Goal: Task Accomplishment & Management: Complete application form

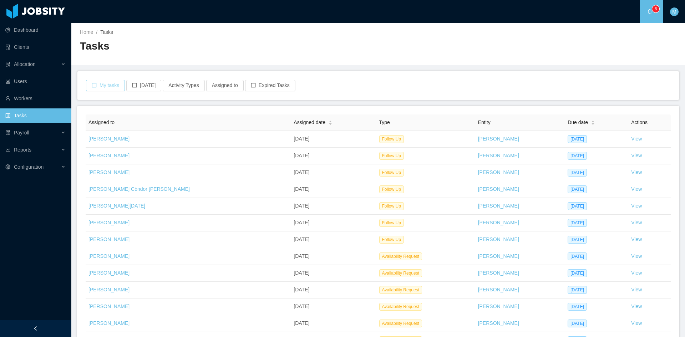
click at [87, 84] on button "My tasks" at bounding box center [105, 85] width 39 height 11
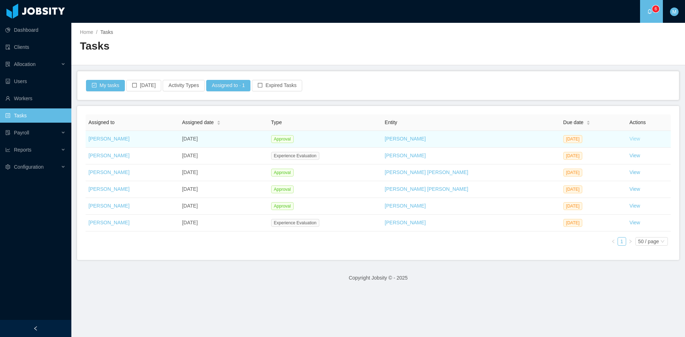
click at [629, 141] on link "View" at bounding box center [634, 139] width 11 height 6
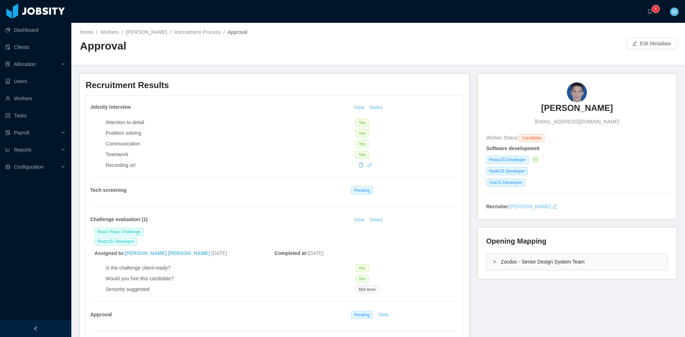
scroll to position [178, 0]
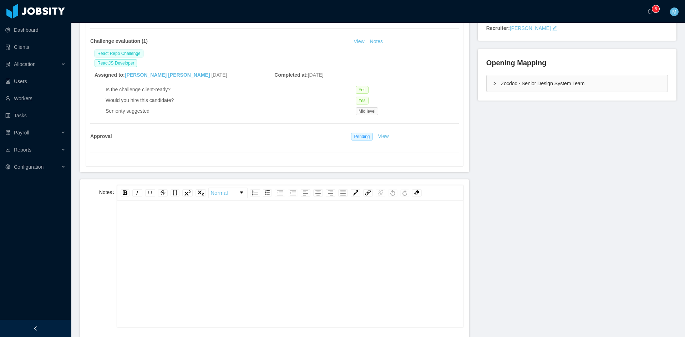
click at [249, 243] on div "rdw-editor" at bounding box center [290, 275] width 335 height 125
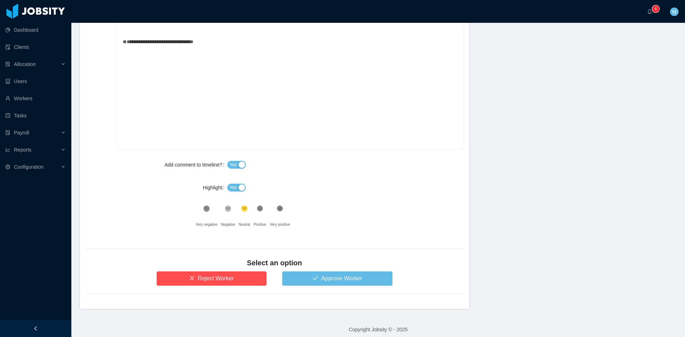
scroll to position [362, 0]
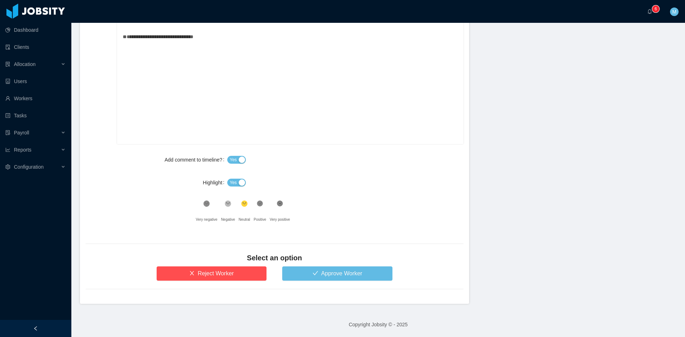
click at [237, 186] on button "Yes" at bounding box center [236, 183] width 19 height 8
click at [257, 205] on icon at bounding box center [260, 204] width 6 height 6
click at [316, 267] on button "Approve Worker" at bounding box center [337, 273] width 110 height 14
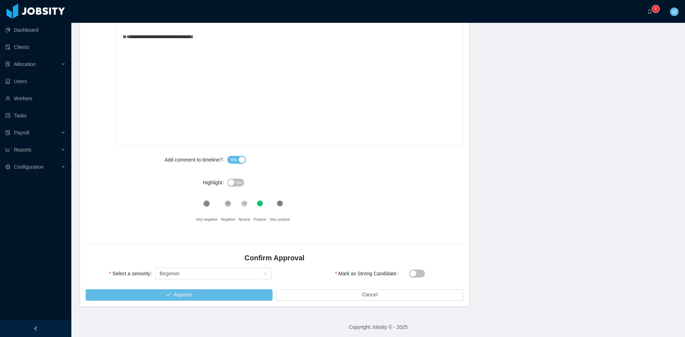
click at [222, 267] on div "Select seniority Beginner" at bounding box center [213, 273] width 116 height 14
click at [218, 270] on div "Select seniority Beginner" at bounding box center [210, 273] width 103 height 11
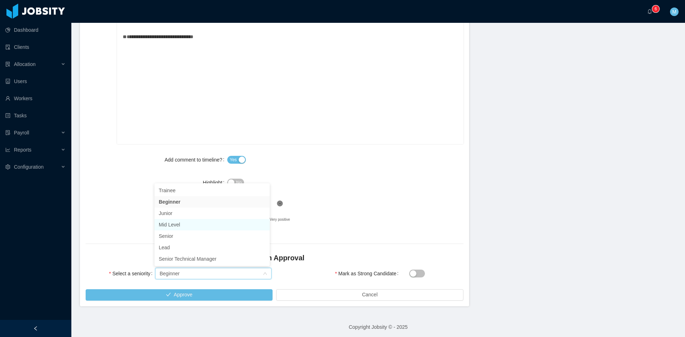
click at [177, 228] on li "Mid Level" at bounding box center [211, 224] width 115 height 11
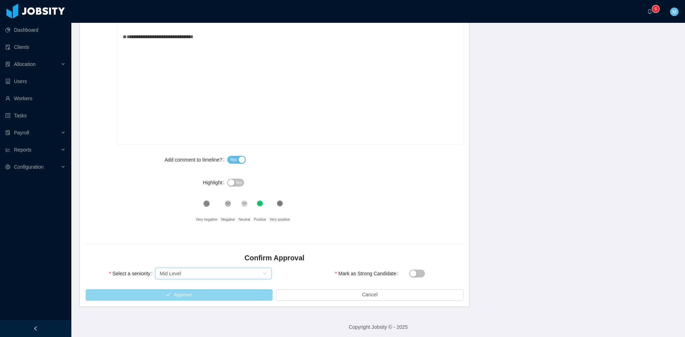
click at [182, 293] on button "Approve" at bounding box center [179, 294] width 187 height 11
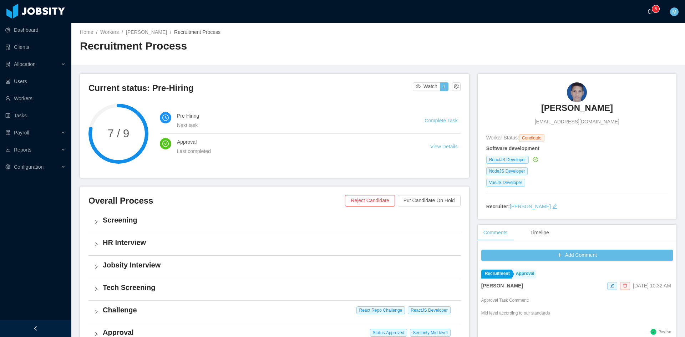
click at [652, 11] on sup "0 1 2 3 4 5 6 7 8 9 0 1 2 3 4 5 6 7 8 9 0 1 2 3 4 5 6 7 8 9" at bounding box center [655, 8] width 7 height 7
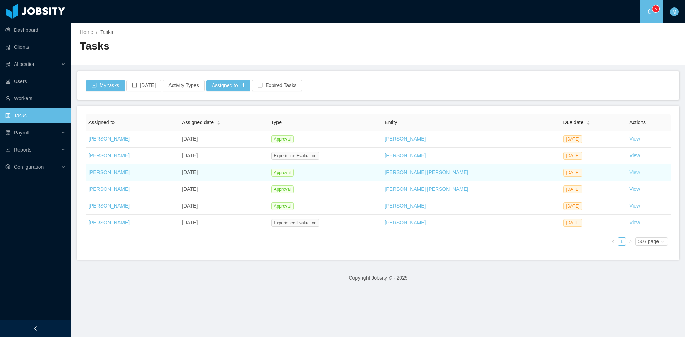
click at [629, 173] on link "View" at bounding box center [634, 172] width 11 height 6
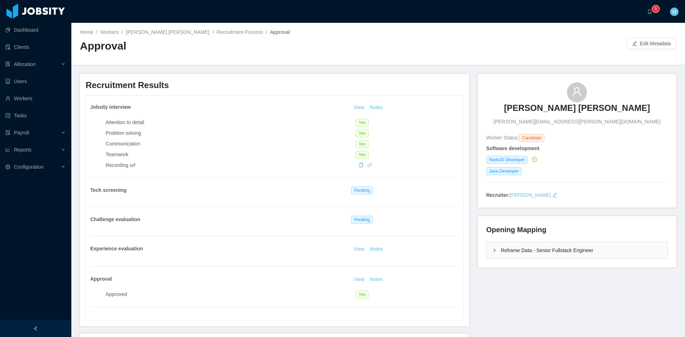
scroll to position [60, 0]
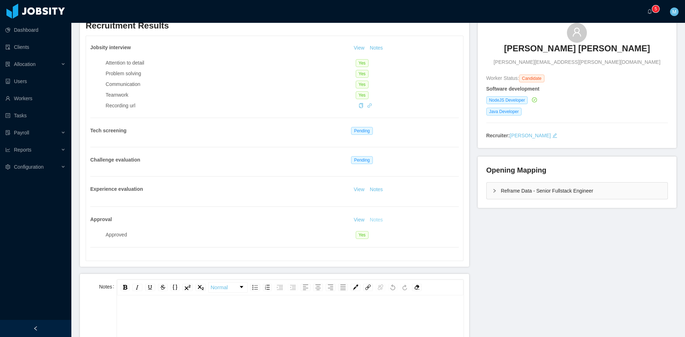
click at [374, 219] on button "Notes" at bounding box center [376, 220] width 19 height 9
click at [375, 190] on button "Notes" at bounding box center [376, 190] width 19 height 9
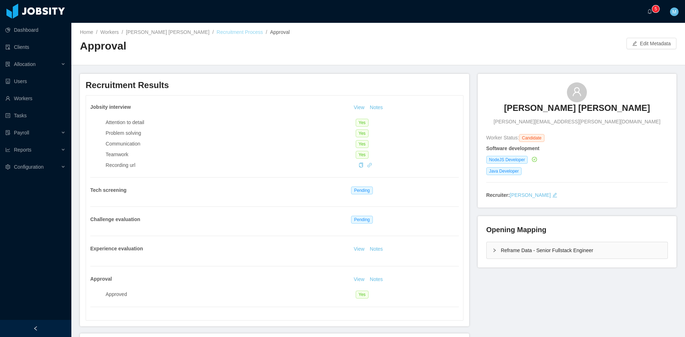
click at [217, 35] on link "Recruitment Process" at bounding box center [240, 32] width 46 height 6
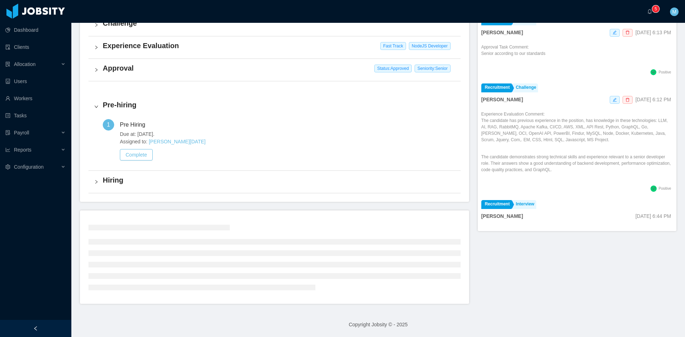
scroll to position [204, 0]
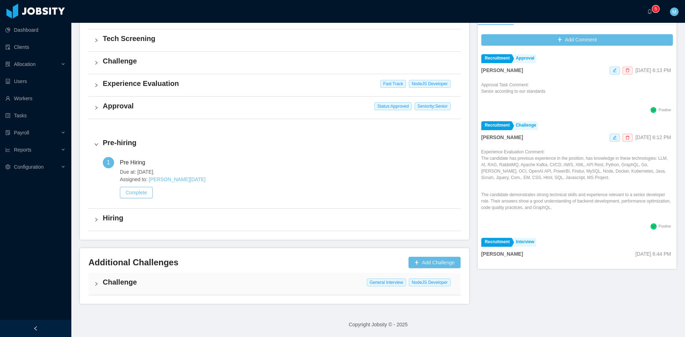
click at [102, 284] on div "Challenge General Interview NodeJS Developer" at bounding box center [274, 284] width 372 height 22
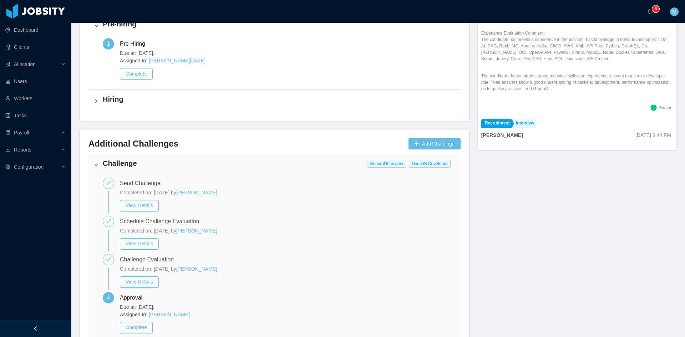
scroll to position [371, 0]
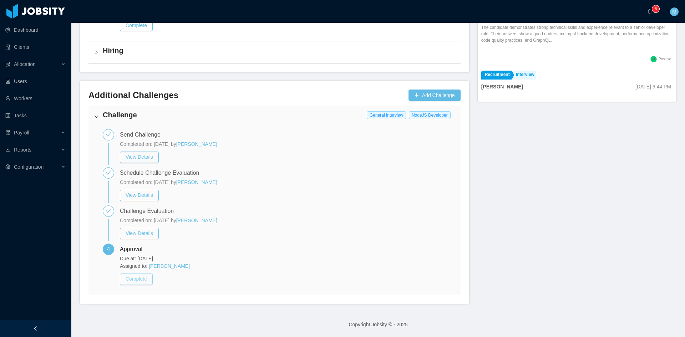
click at [145, 279] on button "Complete" at bounding box center [136, 279] width 33 height 11
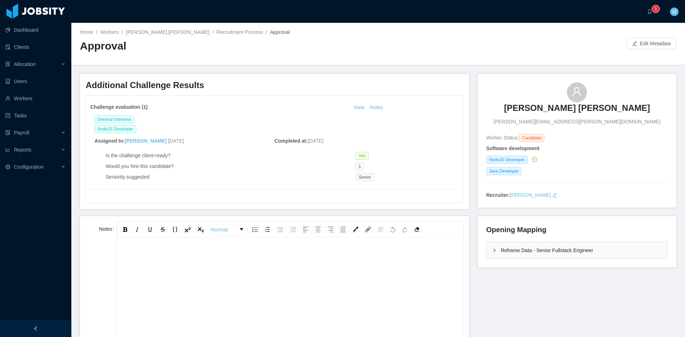
click at [168, 248] on div "rdw-wrapper" at bounding box center [290, 301] width 346 height 125
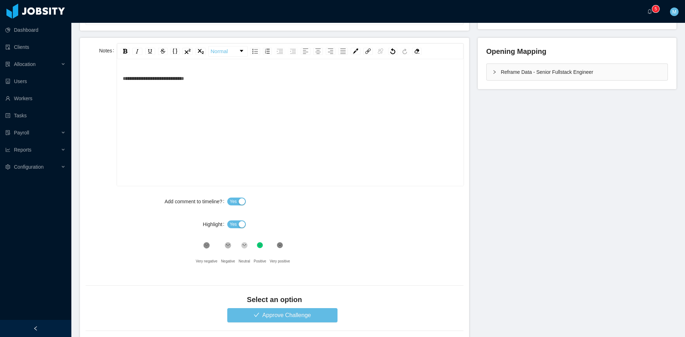
scroll to position [220, 0]
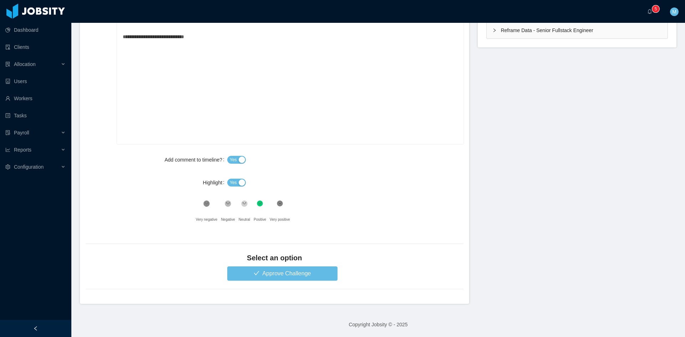
click at [238, 184] on button "Yes" at bounding box center [236, 183] width 19 height 8
click at [256, 271] on button "Approve Challenge" at bounding box center [282, 273] width 110 height 14
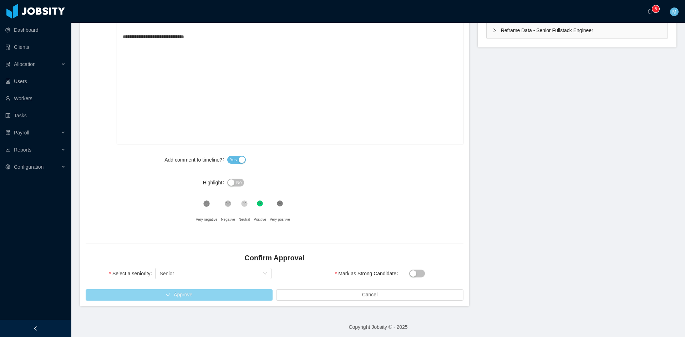
click at [199, 294] on button "Approve" at bounding box center [179, 294] width 187 height 11
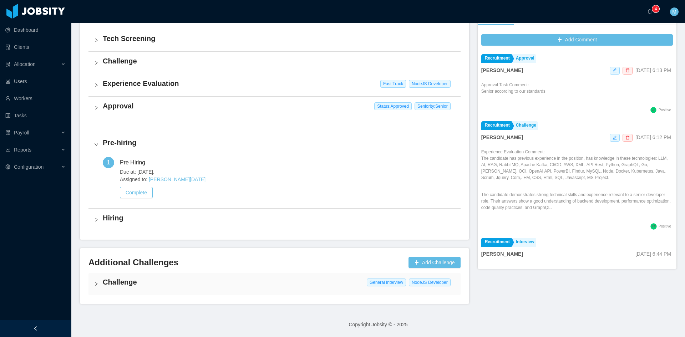
scroll to position [202, 0]
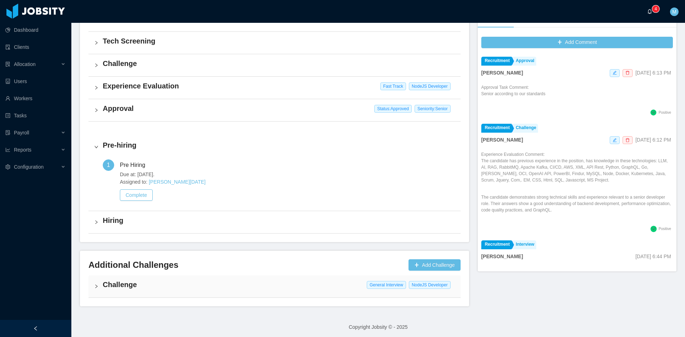
click at [651, 11] on icon "icon: bell" at bounding box center [650, 11] width 4 height 5
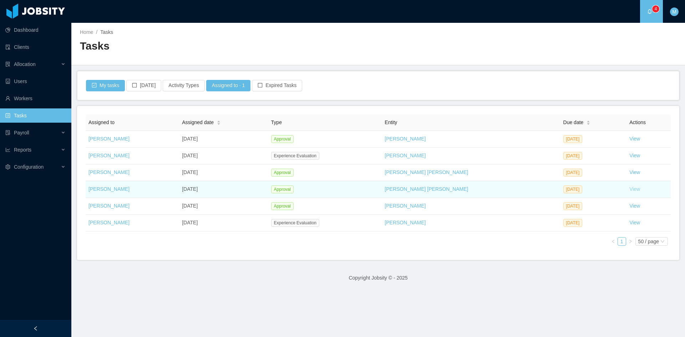
click at [629, 188] on link "View" at bounding box center [634, 189] width 11 height 6
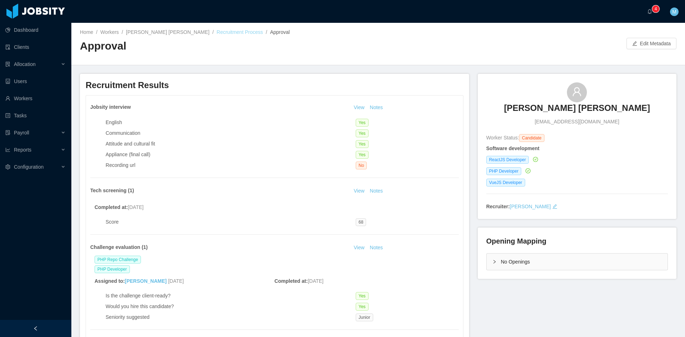
click at [235, 34] on link "Recruitment Process" at bounding box center [240, 32] width 46 height 6
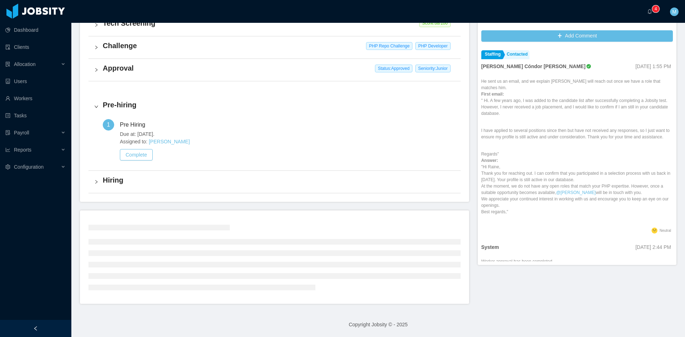
scroll to position [182, 0]
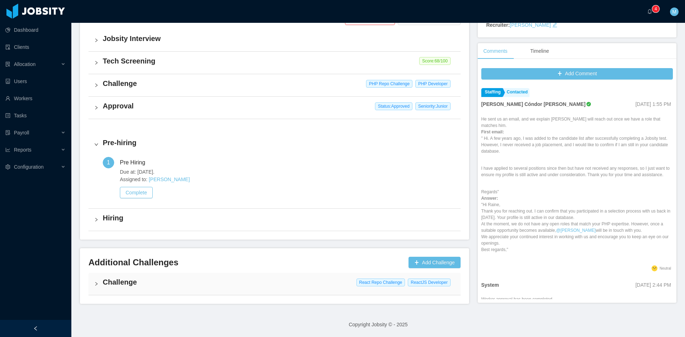
click at [98, 285] on icon "icon: right" at bounding box center [96, 284] width 4 height 4
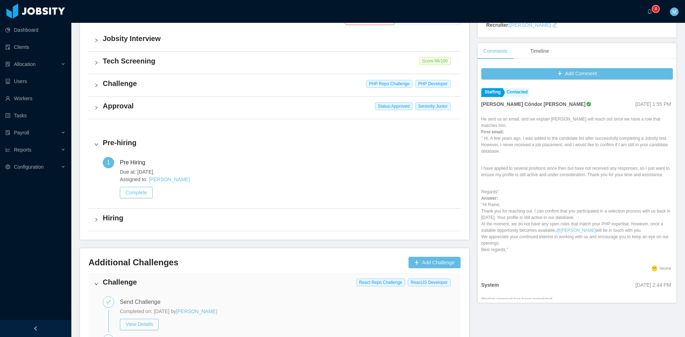
scroll to position [349, 0]
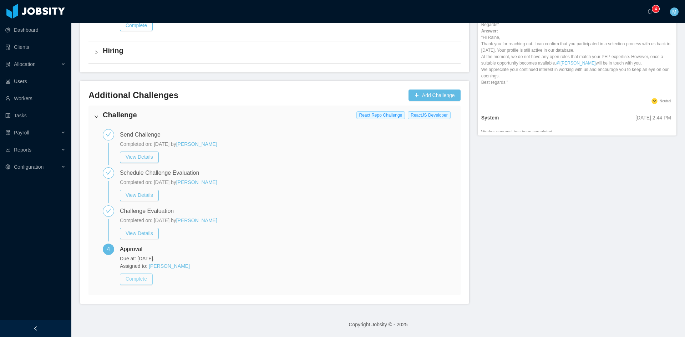
click at [129, 276] on button "Complete" at bounding box center [136, 279] width 33 height 11
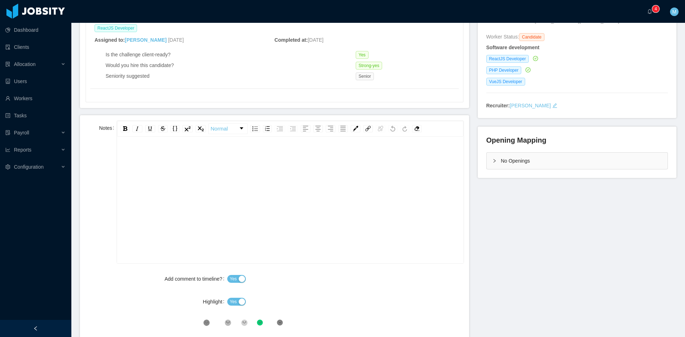
scroll to position [42, 0]
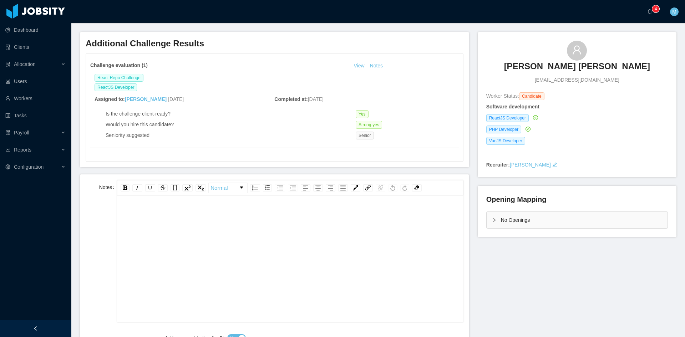
click at [265, 234] on div "rdw-editor" at bounding box center [290, 270] width 335 height 125
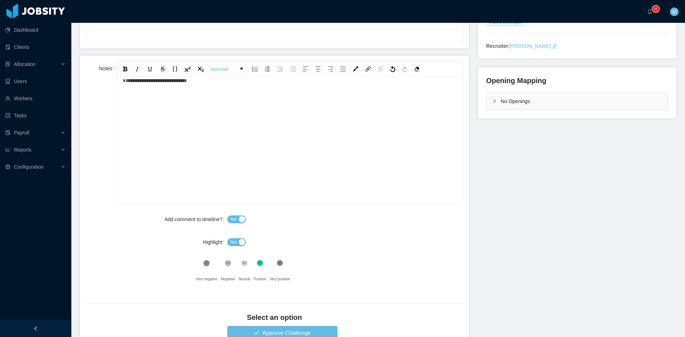
scroll to position [220, 0]
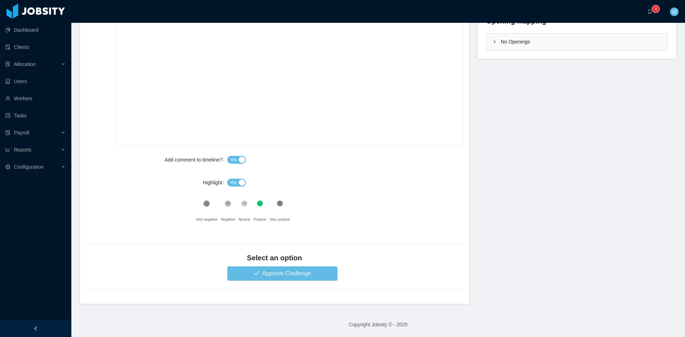
click at [233, 182] on span "Yes" at bounding box center [233, 182] width 7 height 7
click at [263, 272] on button "Approve Challenge" at bounding box center [282, 273] width 110 height 14
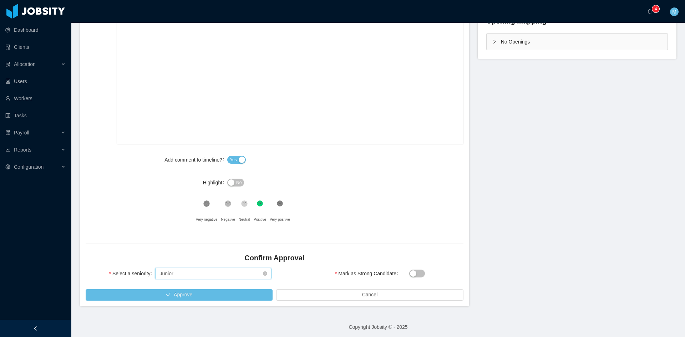
click at [194, 272] on div "Select seniority Junior" at bounding box center [210, 273] width 103 height 11
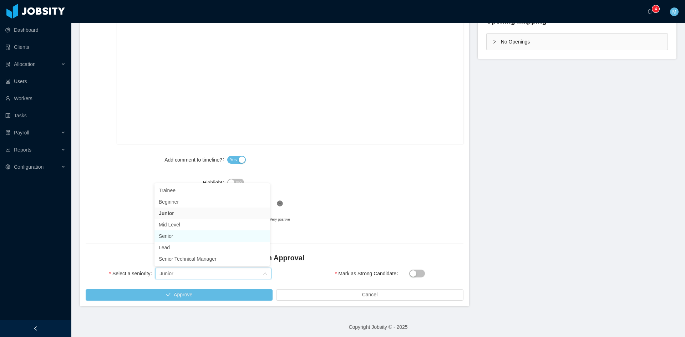
click at [173, 238] on li "Senior" at bounding box center [211, 235] width 115 height 11
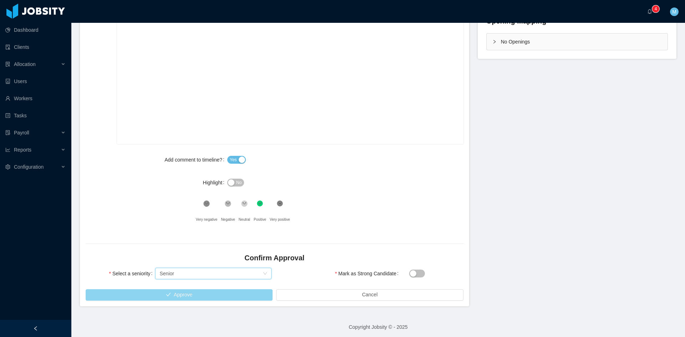
click at [191, 291] on button "Approve" at bounding box center [179, 294] width 187 height 11
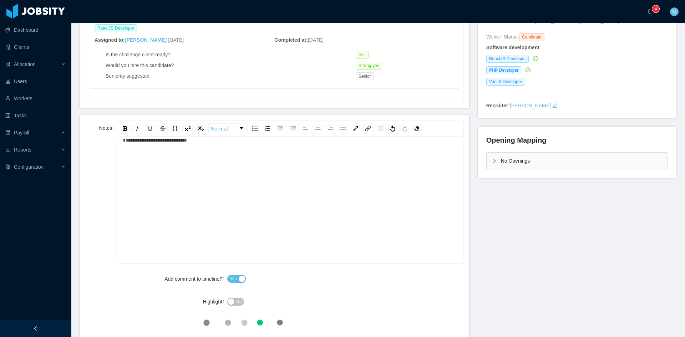
scroll to position [0, 0]
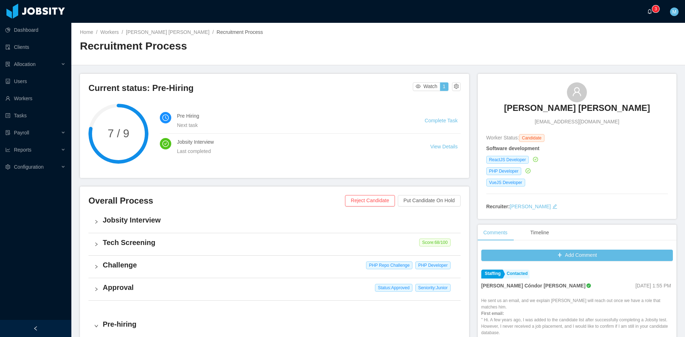
click at [654, 16] on a=83ded146-cd66-4514-80a8-9a7b1e1b5eb6/Matias%20Marin"] "0 1 2 3 4 5 6 7 8 9 0 1 2 3 4 5 6 7 8 9 0 1 2 3 4 5 6 7 8 9" at bounding box center [651, 11] width 9 height 23
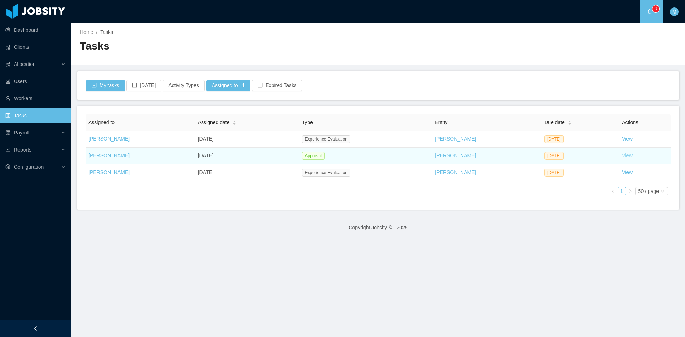
click at [624, 156] on link "View" at bounding box center [627, 156] width 11 height 6
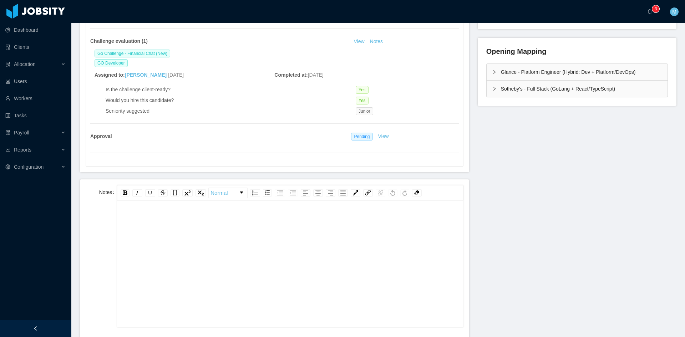
scroll to position [119, 0]
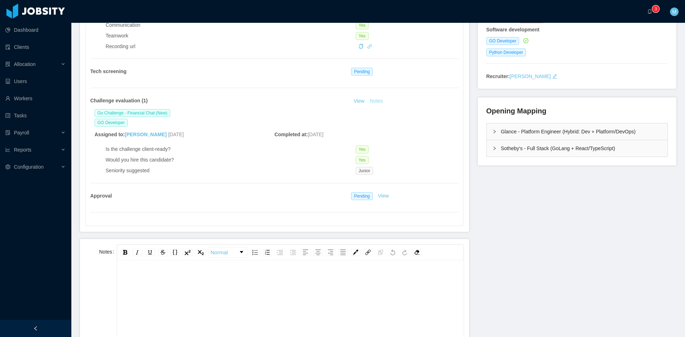
click at [370, 105] on button "Notes" at bounding box center [376, 101] width 19 height 9
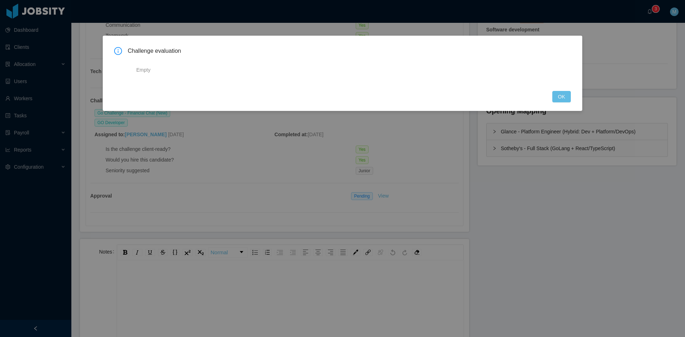
click at [578, 99] on div "Challenge evaluation Empty OK" at bounding box center [342, 73] width 479 height 75
click at [555, 93] on button "OK" at bounding box center [561, 96] width 19 height 11
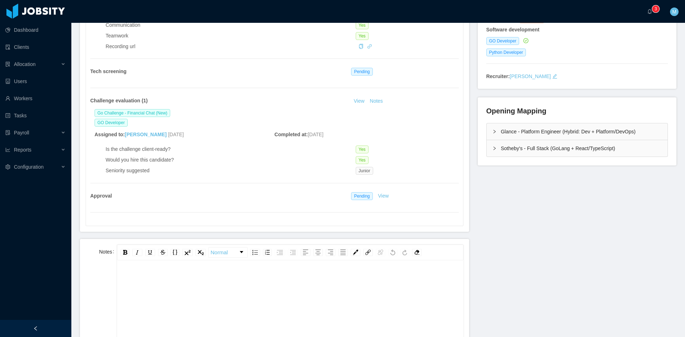
scroll to position [0, 0]
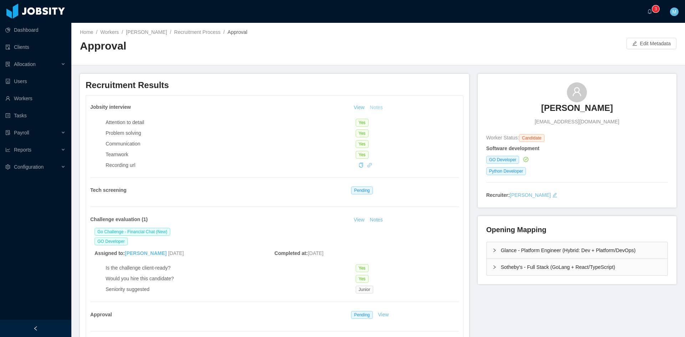
click at [376, 111] on button "Notes" at bounding box center [376, 107] width 19 height 9
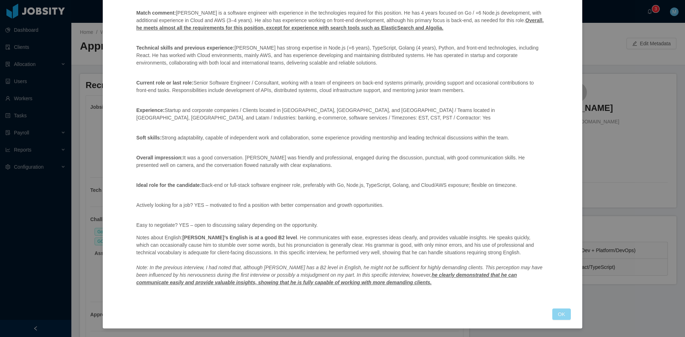
click at [558, 310] on button "OK" at bounding box center [561, 314] width 19 height 11
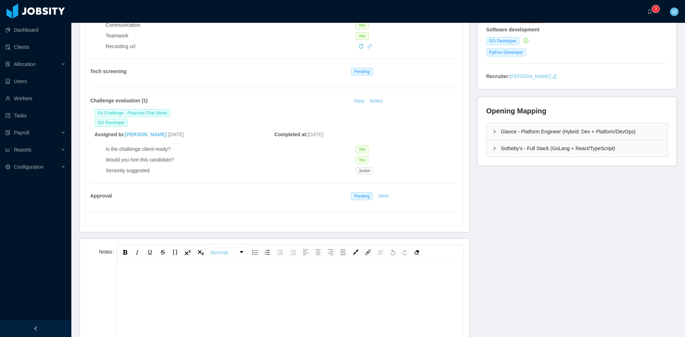
scroll to position [357, 0]
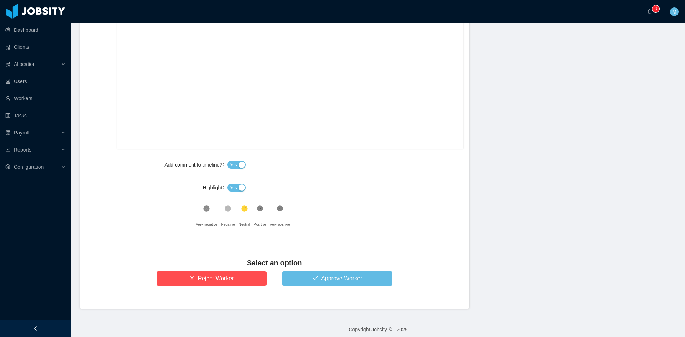
click at [298, 110] on div "rdw-editor" at bounding box center [290, 97] width 335 height 125
click at [229, 182] on div "Yes" at bounding box center [345, 188] width 236 height 14
click at [230, 184] on span "Yes" at bounding box center [233, 187] width 7 height 7
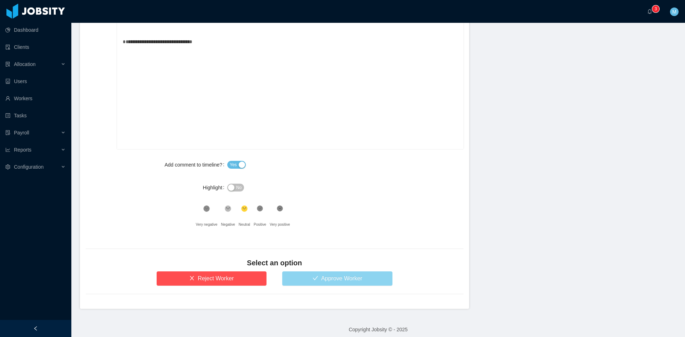
click at [334, 278] on button "Approve Worker" at bounding box center [337, 278] width 110 height 14
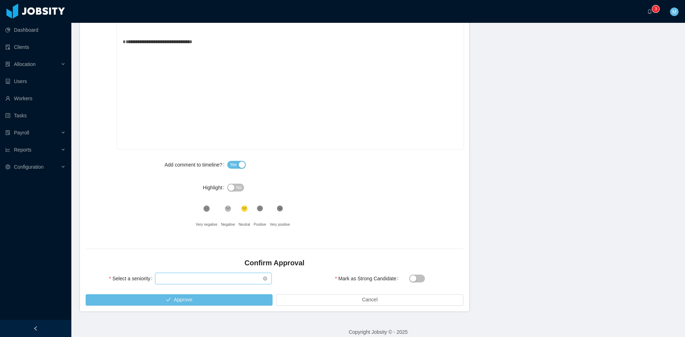
click at [212, 277] on div "Select seniority" at bounding box center [210, 278] width 103 height 11
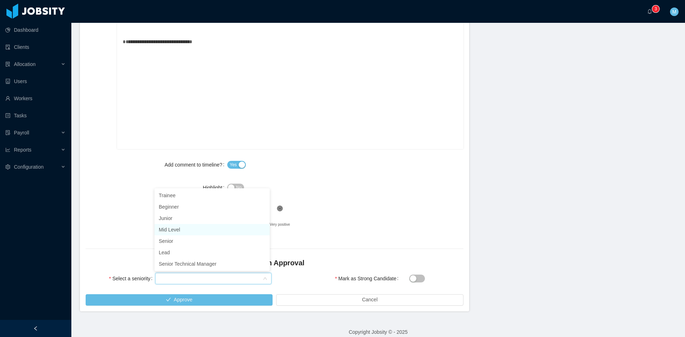
click at [180, 230] on li "Mid Level" at bounding box center [211, 229] width 115 height 11
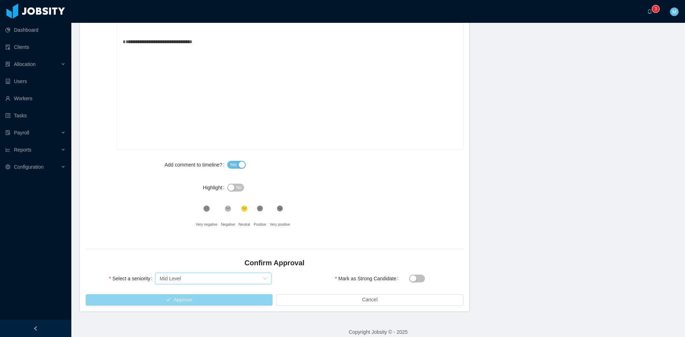
click at [217, 300] on button "Approve" at bounding box center [179, 299] width 187 height 11
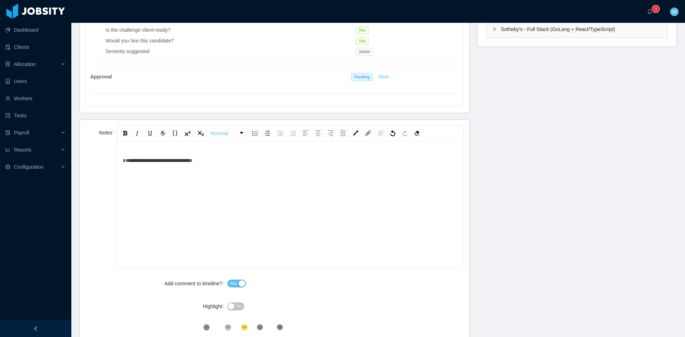
scroll to position [178, 0]
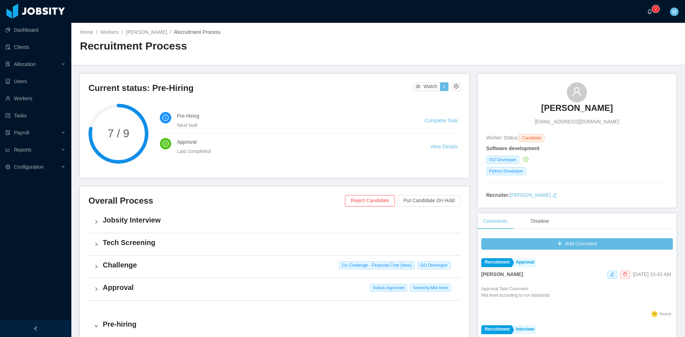
drag, startPoint x: 652, startPoint y: 9, endPoint x: 648, endPoint y: 11, distance: 4.2
click at [652, 9] on icon "icon: bell" at bounding box center [649, 11] width 5 height 5
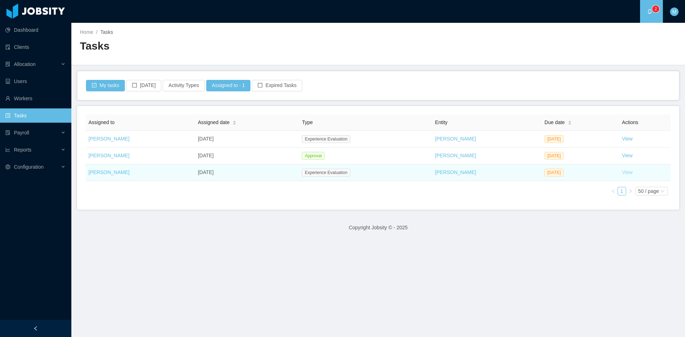
click at [622, 172] on link "View" at bounding box center [627, 172] width 11 height 6
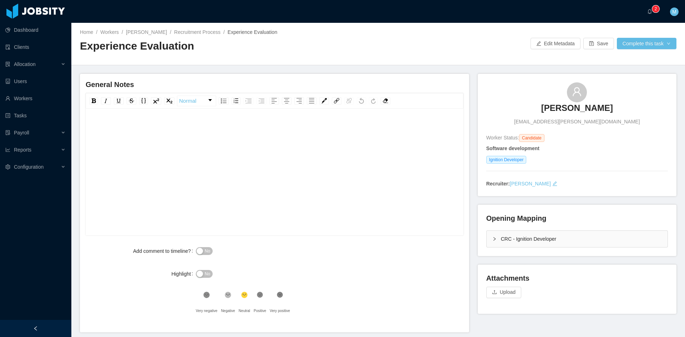
click at [492, 238] on icon "icon: right" at bounding box center [494, 239] width 4 height 4
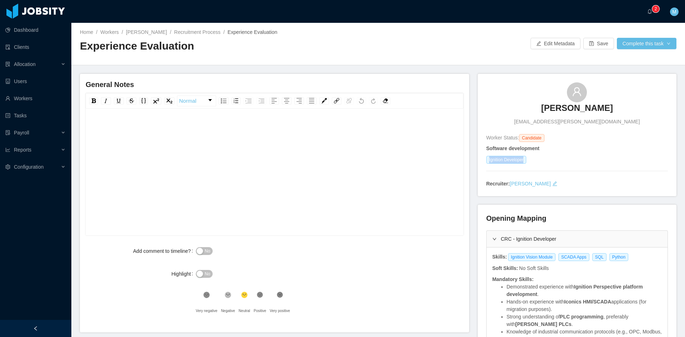
drag, startPoint x: 483, startPoint y: 160, endPoint x: 532, endPoint y: 164, distance: 49.4
click at [532, 164] on div "Alexandre Santos alexandre.santos.cel@gmail.com Worker Status: Candidate Softwa…" at bounding box center [577, 135] width 199 height 122
copy span "Ignition Developer"
drag, startPoint x: 502, startPoint y: 258, endPoint x: 621, endPoint y: 256, distance: 118.8
click at [621, 256] on div "Ignition Vision Module SCADA Apps SQL Python" at bounding box center [569, 257] width 124 height 8
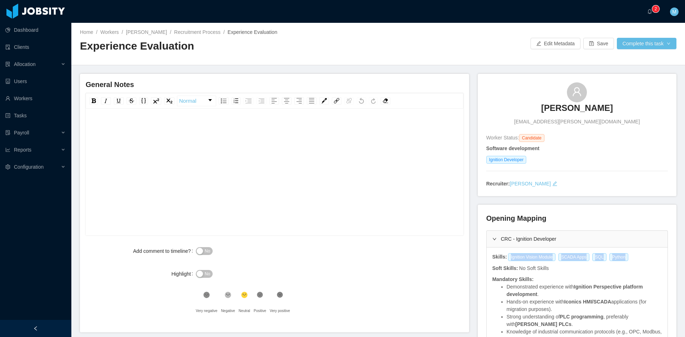
copy div "Ignition Vision Module SCADA Apps SQL Python"
click at [242, 153] on div "rdw-editor" at bounding box center [274, 183] width 367 height 125
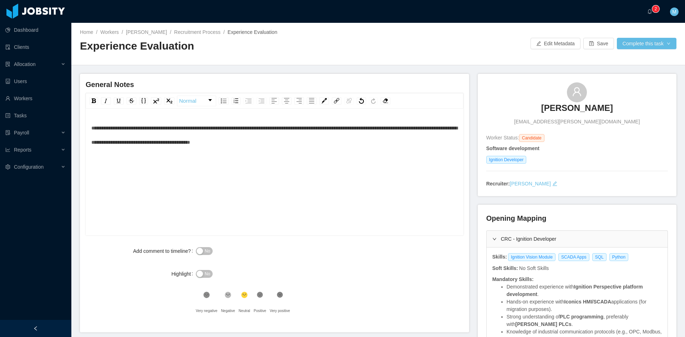
click at [209, 255] on div "No" at bounding box center [290, 251] width 189 height 14
click at [207, 254] on span "No" at bounding box center [207, 251] width 5 height 7
click at [92, 127] on span "**********" at bounding box center [274, 135] width 366 height 19
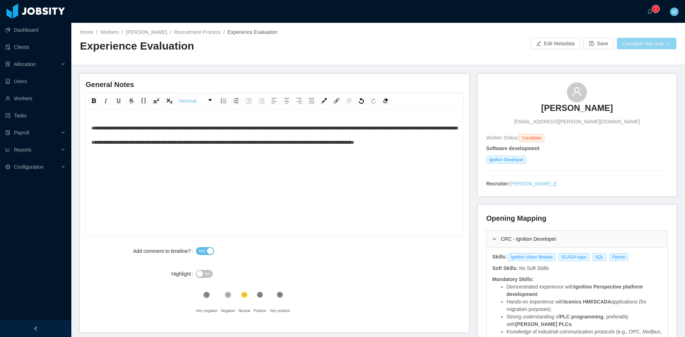
click at [644, 44] on button "Complete this task" at bounding box center [647, 43] width 60 height 11
click at [637, 59] on button "Save Evaluation" at bounding box center [641, 59] width 55 height 11
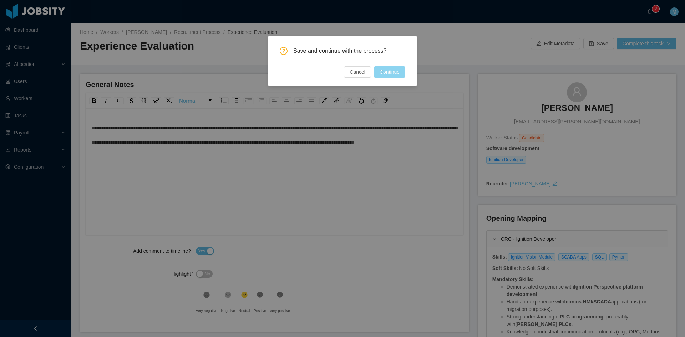
click at [388, 68] on button "Continue" at bounding box center [389, 71] width 31 height 11
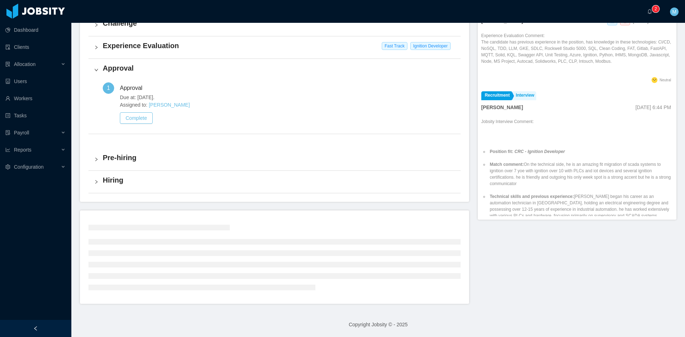
scroll to position [182, 0]
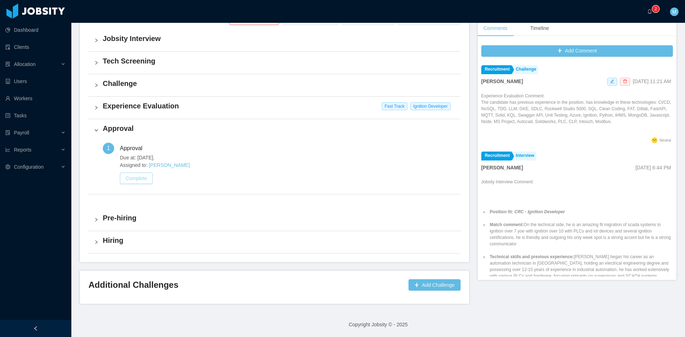
click at [142, 181] on button "Complete" at bounding box center [136, 178] width 33 height 11
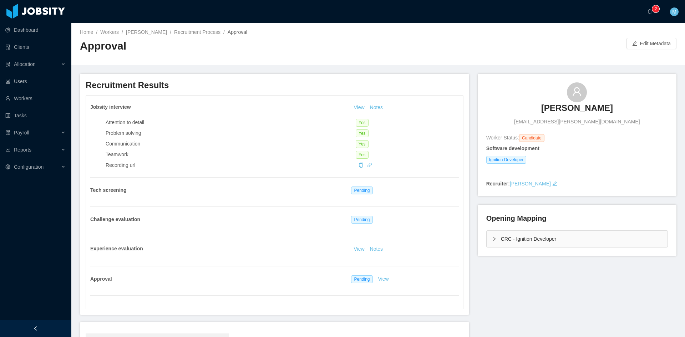
scroll to position [106, 0]
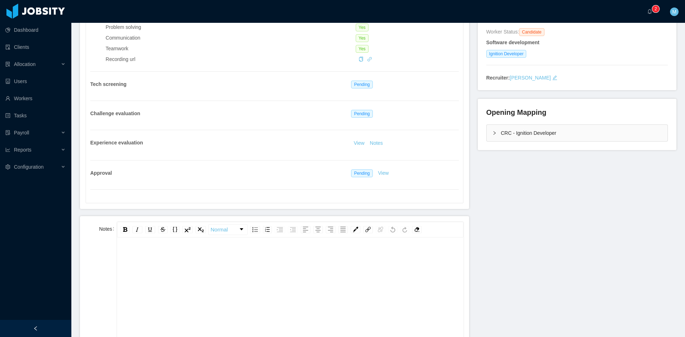
drag, startPoint x: 195, startPoint y: 248, endPoint x: 132, endPoint y: 281, distance: 71.5
click at [132, 282] on div "rdw-editor" at bounding box center [290, 312] width 335 height 125
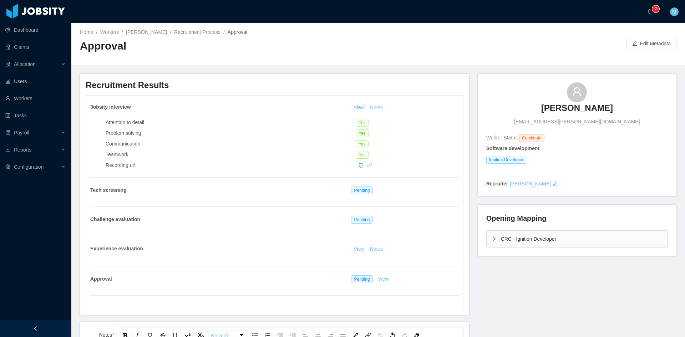
click at [374, 110] on button "Notes" at bounding box center [376, 107] width 19 height 9
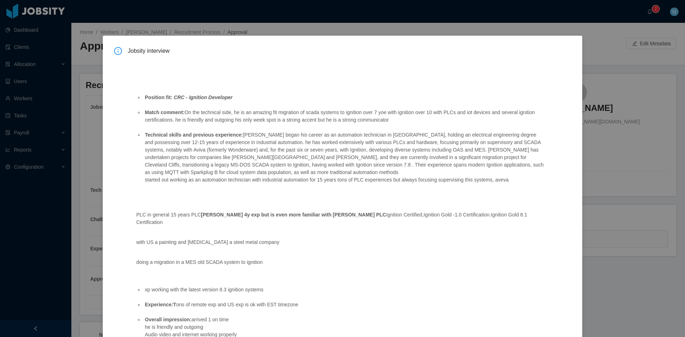
scroll to position [71, 0]
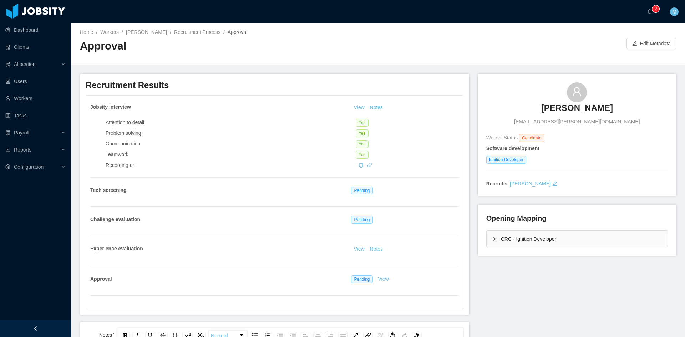
click at [481, 232] on div "Opening Mapping CRC - Ignition Developer" at bounding box center [577, 230] width 199 height 51
click at [491, 238] on div "CRC - Ignition Developer" at bounding box center [577, 239] width 181 height 16
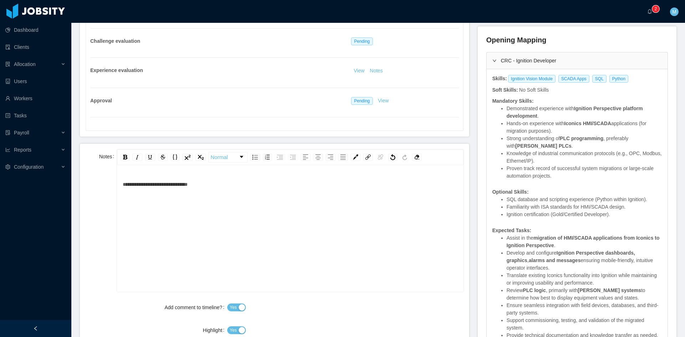
scroll to position [238, 0]
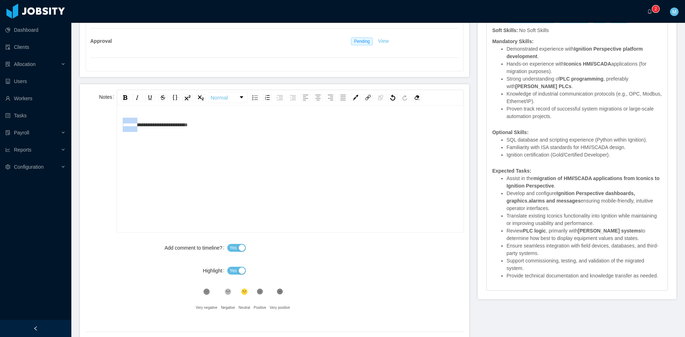
drag, startPoint x: 141, startPoint y: 126, endPoint x: 104, endPoint y: 119, distance: 37.8
click at [101, 123] on div "**********" at bounding box center [275, 161] width 378 height 142
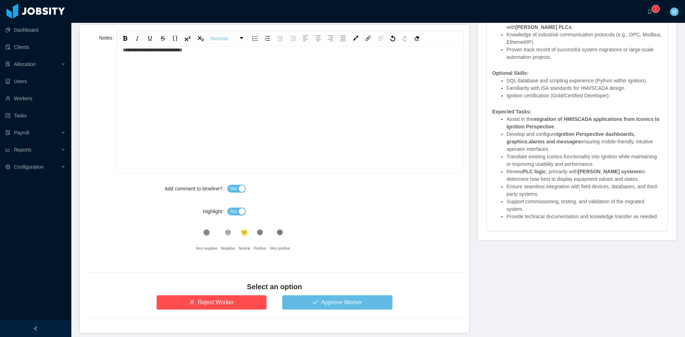
scroll to position [326, 0]
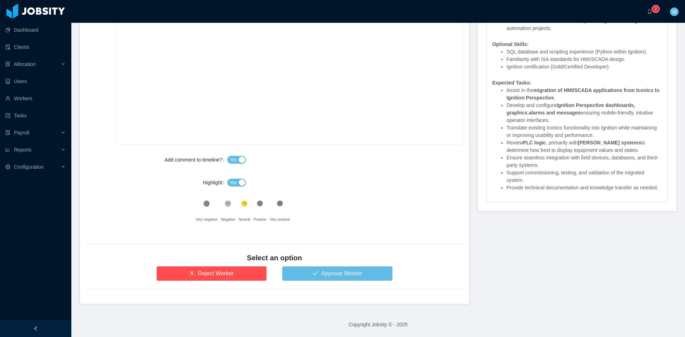
click at [237, 186] on button "Yes" at bounding box center [236, 183] width 19 height 8
click at [322, 281] on form "**********" at bounding box center [274, 150] width 389 height 308
click at [323, 276] on button "Approve Worker" at bounding box center [337, 273] width 110 height 14
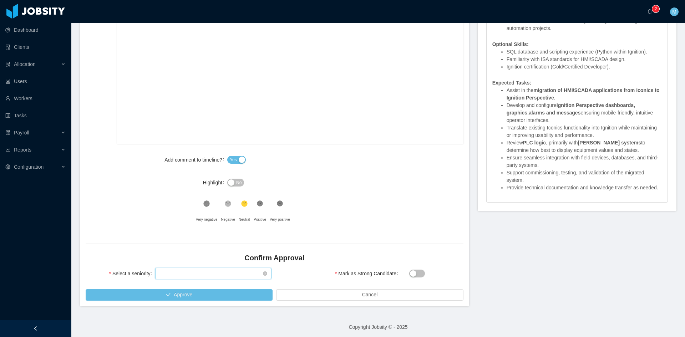
click at [203, 273] on div "Select seniority" at bounding box center [210, 273] width 103 height 11
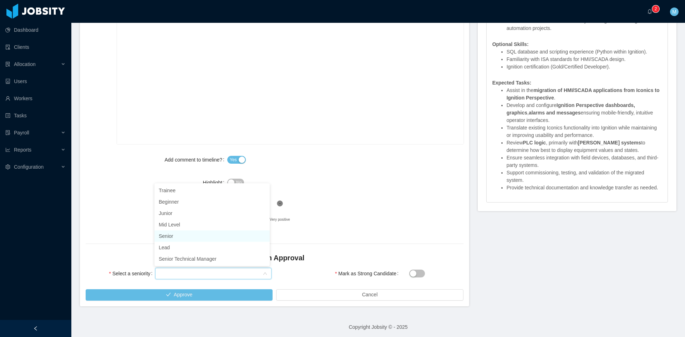
click at [176, 234] on li "Senior" at bounding box center [211, 235] width 115 height 11
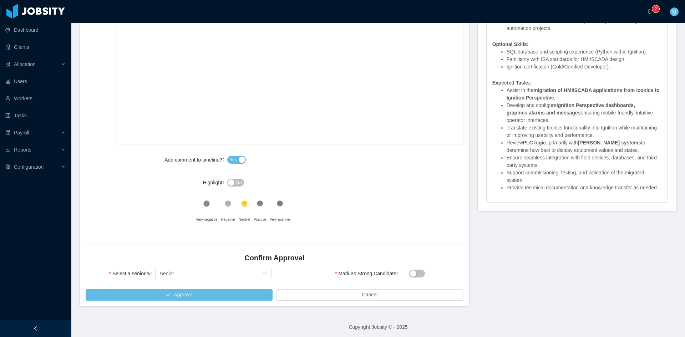
click at [97, 186] on div "Highlight" at bounding box center [157, 183] width 142 height 14
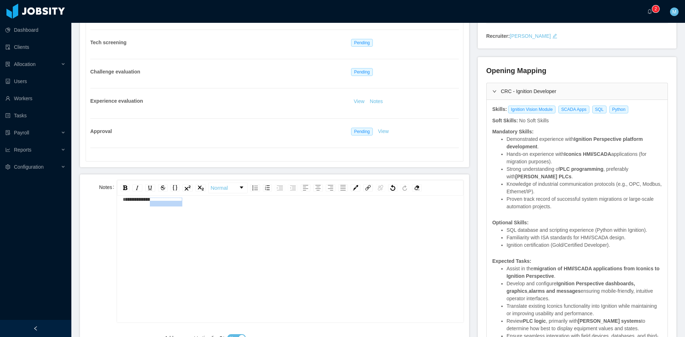
scroll to position [0, 0]
drag, startPoint x: 234, startPoint y: 207, endPoint x: 69, endPoint y: 192, distance: 165.9
click at [69, 192] on section "**********" at bounding box center [342, 168] width 685 height 337
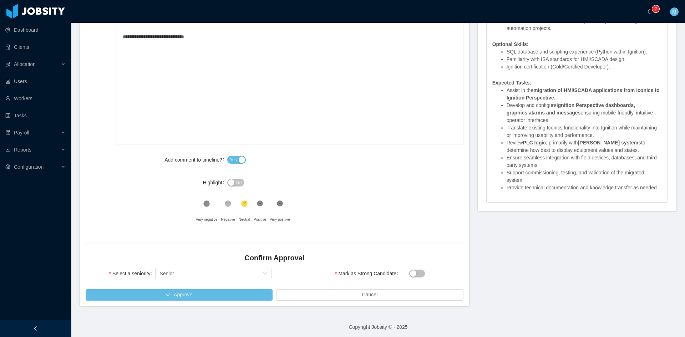
scroll to position [329, 0]
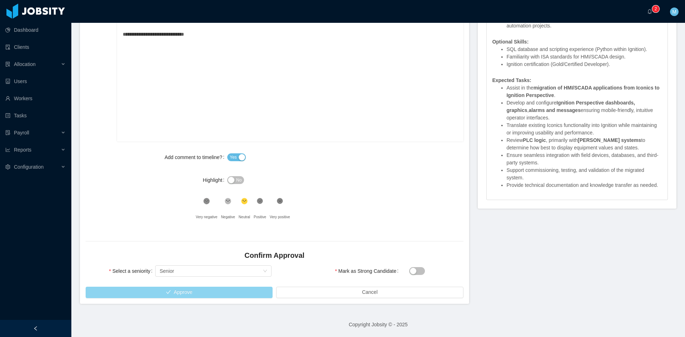
click at [251, 290] on button "Approve" at bounding box center [179, 292] width 187 height 11
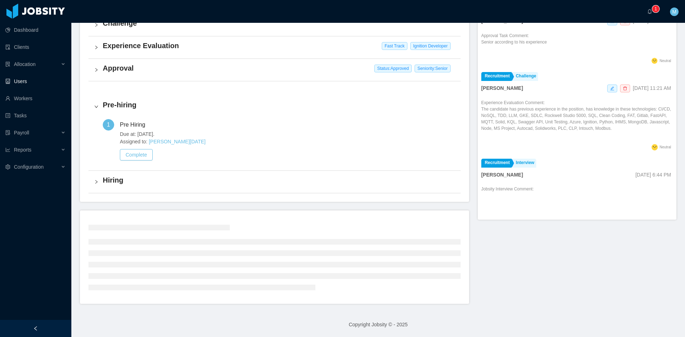
scroll to position [182, 0]
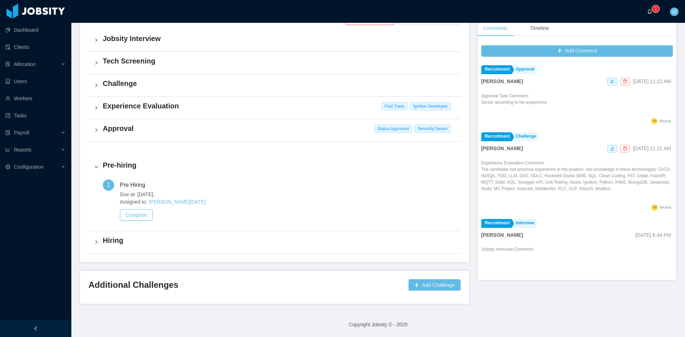
click at [647, 10] on a=83ded146-cd66-4514-80a8-9a7b1e1b5eb6/Matias%20Marin"] "0 1 2 3 4 5 6 7 8 9 0 1 2 3 4 5 6 7 8 9 0 1 2 3 4 5 6 7 8 9" at bounding box center [651, 11] width 9 height 23
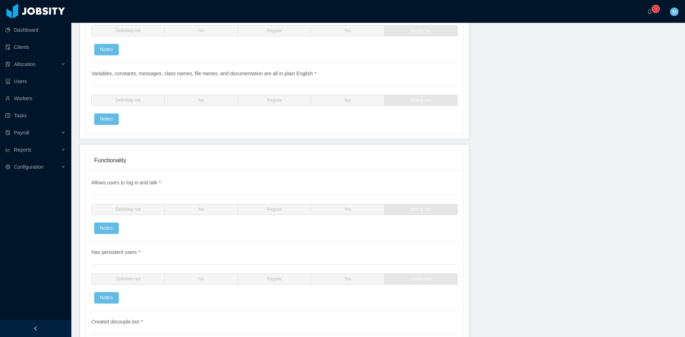
scroll to position [1130, 0]
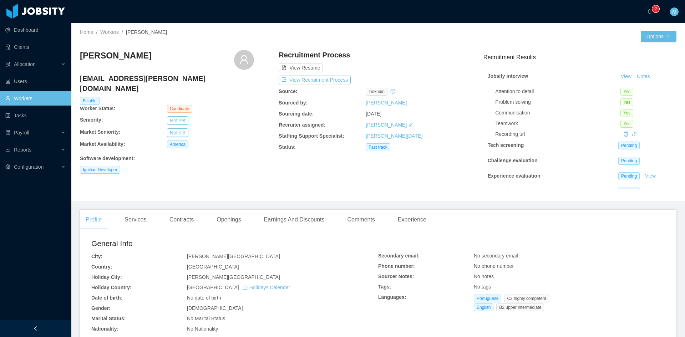
scroll to position [119, 0]
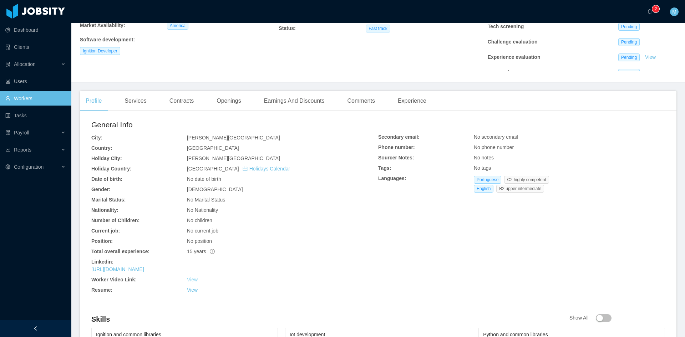
click at [192, 279] on link "View" at bounding box center [192, 280] width 11 height 6
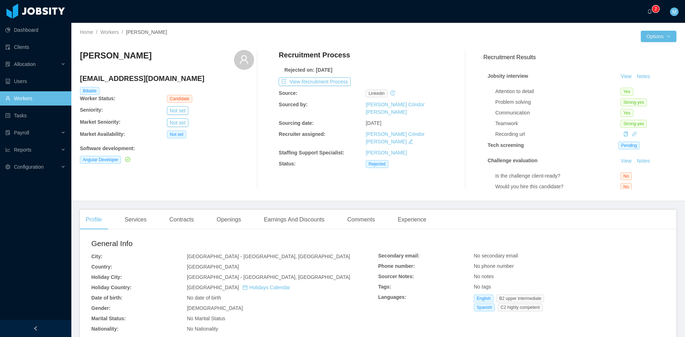
scroll to position [49, 0]
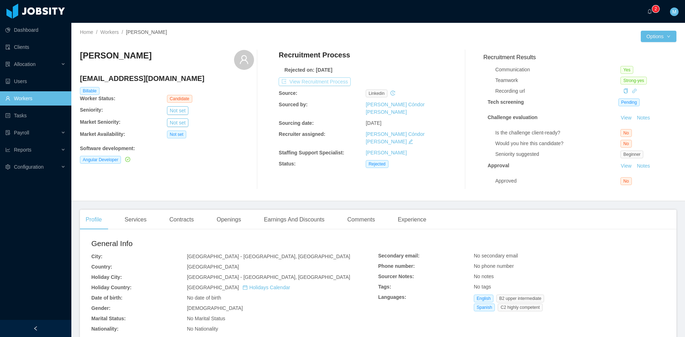
click at [303, 86] on button "View Recruitment Process" at bounding box center [315, 81] width 72 height 9
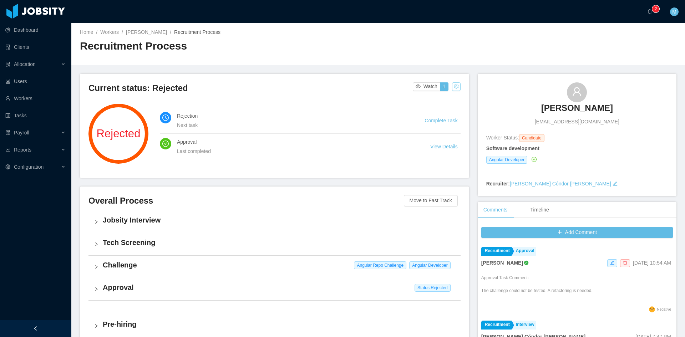
click at [452, 85] on button "button" at bounding box center [456, 86] width 9 height 9
click at [437, 109] on div "Change status" at bounding box center [437, 109] width 32 height 8
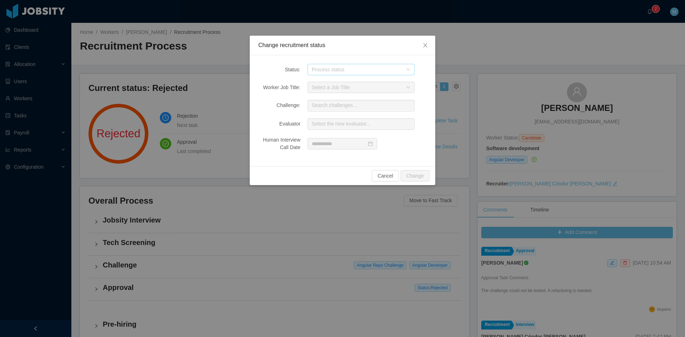
click at [327, 70] on div "Process status" at bounding box center [357, 69] width 91 height 7
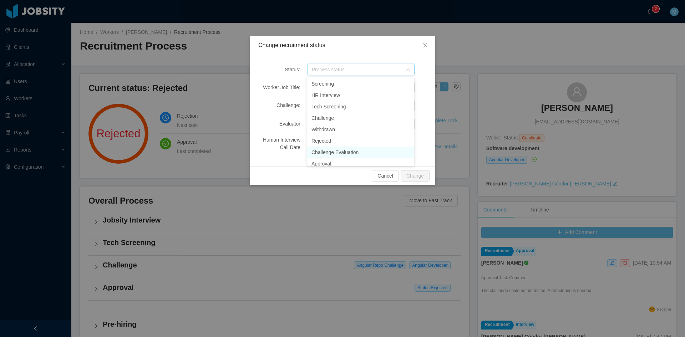
click at [339, 153] on li "Challenge Evaluation" at bounding box center [360, 152] width 107 height 11
click at [352, 86] on div "Select a Job Title" at bounding box center [357, 87] width 91 height 7
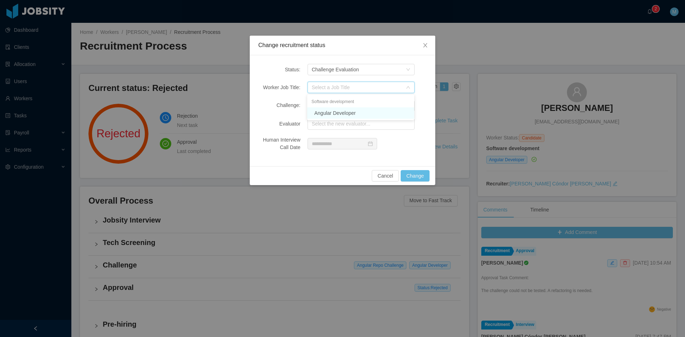
click at [345, 115] on li "Angular Developer" at bounding box center [360, 112] width 107 height 11
click at [341, 106] on input "text" at bounding box center [361, 105] width 107 height 11
click at [351, 122] on li "Angular Repo Challenge" at bounding box center [360, 121] width 107 height 15
type input "**********"
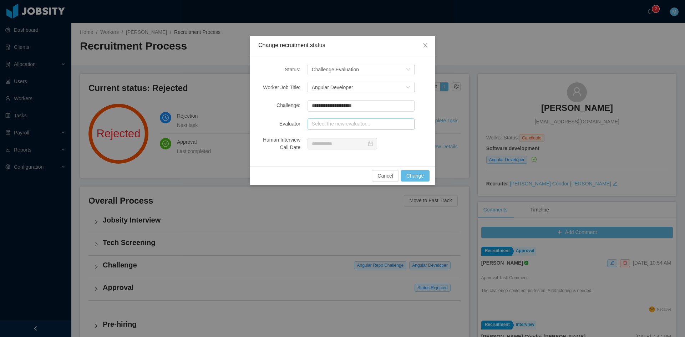
click at [333, 125] on input "text" at bounding box center [361, 123] width 107 height 11
click at [341, 141] on li "Jonathan Moura (1 pending 25 completed)" at bounding box center [360, 137] width 107 height 11
type input "**********"
click at [411, 176] on button "Change" at bounding box center [415, 175] width 29 height 11
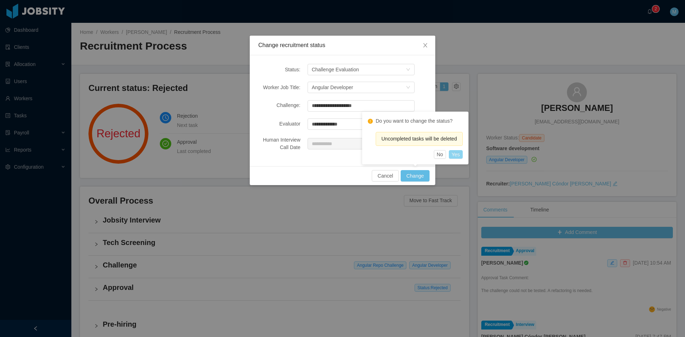
click at [457, 153] on button "Yes" at bounding box center [456, 154] width 14 height 9
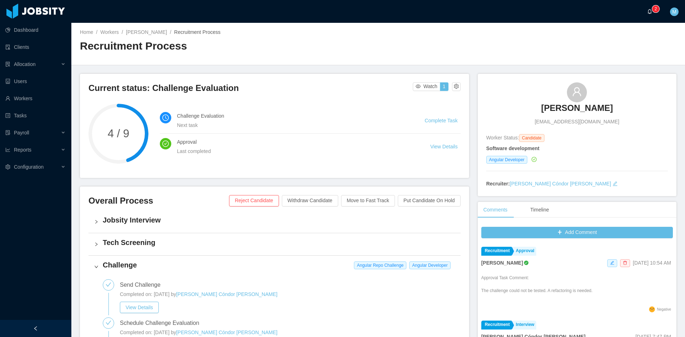
click at [655, 14] on a=83ded146-cd66-4514-80a8-9a7b1e1b5eb6/Matias%20Marin"] "0 1 2 3 4 5 6 7 8 9 0 1 2 3 4 5 6 7 8 9 0 1 2 3 4 5 6 7 8 9" at bounding box center [651, 11] width 9 height 23
